Goal: Communication & Community: Participate in discussion

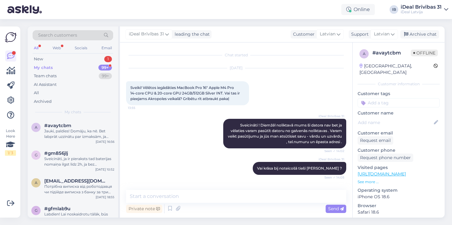
scroll to position [312, 0]
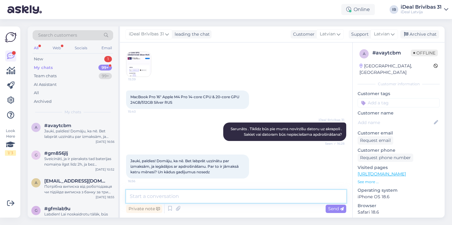
click at [188, 198] on textarea at bounding box center [236, 196] width 220 height 13
type textarea "V"
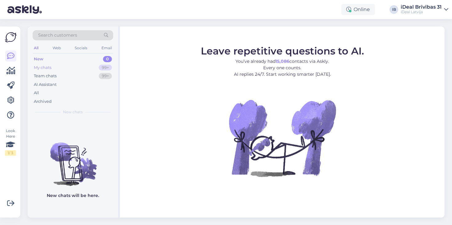
click at [66, 67] on div "My chats 99+" at bounding box center [73, 67] width 80 height 9
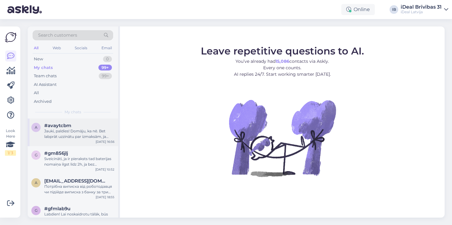
click at [67, 125] on span "#avaytcbm" at bounding box center [57, 126] width 27 height 6
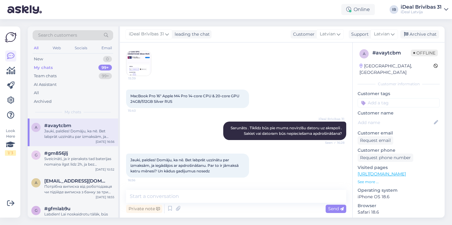
scroll to position [312, 0]
click at [187, 0] on div "Online IB iDeal Brīvības 31 iDeal [GEOGRAPHIC_DATA]" at bounding box center [226, 9] width 452 height 19
click at [50, 61] on div "New 0" at bounding box center [73, 59] width 80 height 9
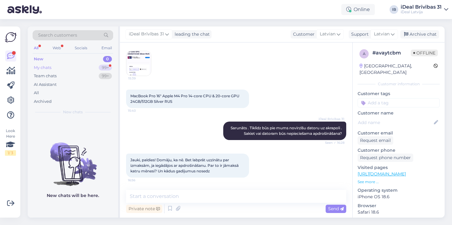
click at [64, 65] on div "My chats 99+" at bounding box center [73, 67] width 80 height 9
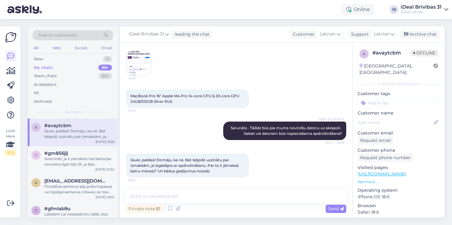
click at [84, 144] on div "a #avaytcbm Jauki, paldies! Domāju, ka nē. Bet labprāt uzzinātu par izmaksām, j…" at bounding box center [73, 132] width 90 height 28
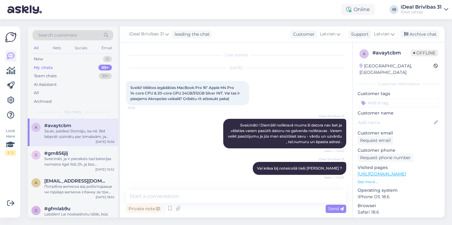
scroll to position [0, 0]
click at [53, 67] on div "My chats 99+" at bounding box center [73, 67] width 80 height 9
click at [52, 63] on div "My chats 99+" at bounding box center [73, 67] width 80 height 9
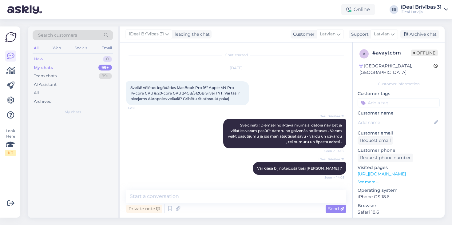
click at [52, 60] on div "New 0" at bounding box center [73, 59] width 80 height 9
